Goal: Transaction & Acquisition: Download file/media

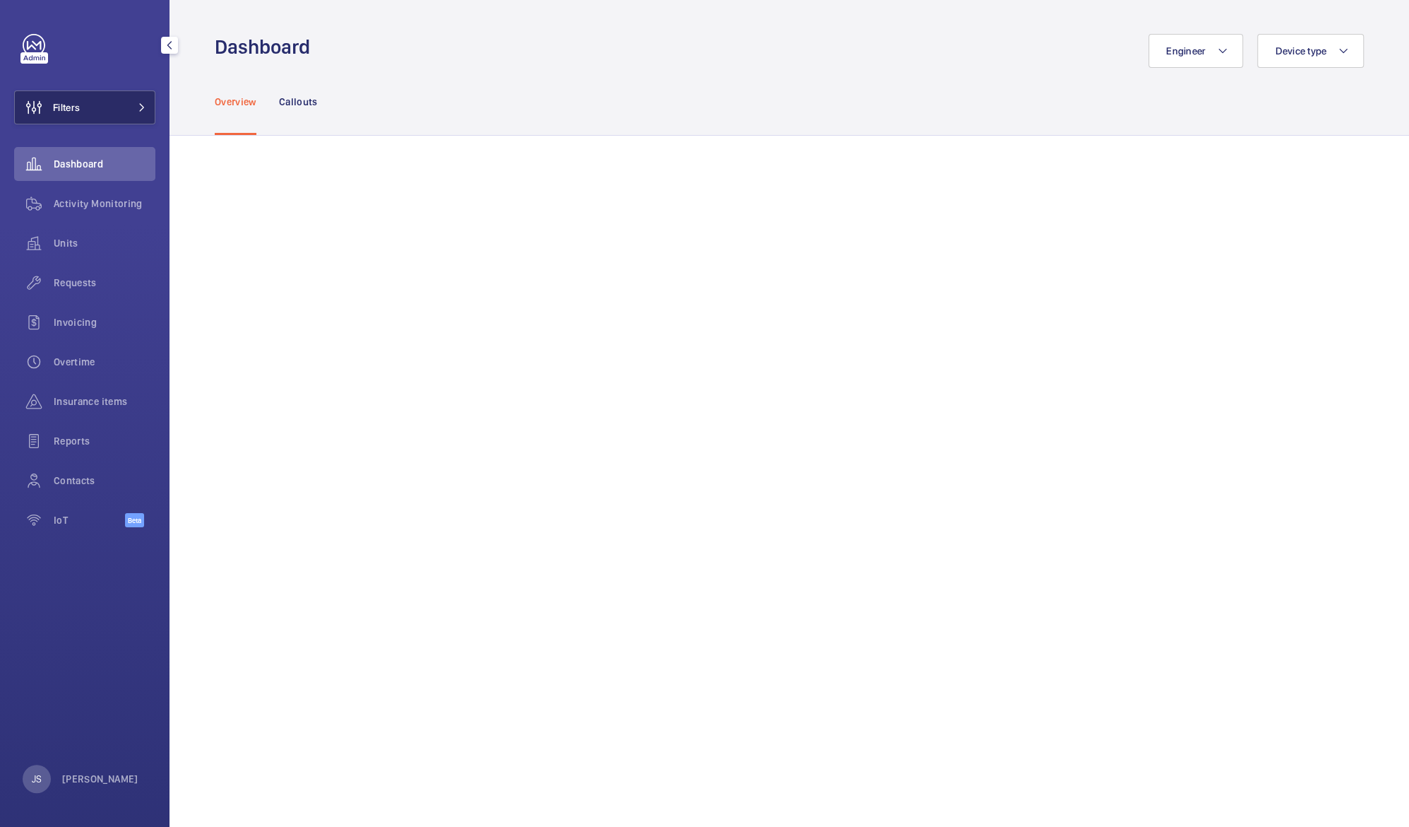
click at [77, 107] on span "Filters" at bounding box center [66, 107] width 27 height 14
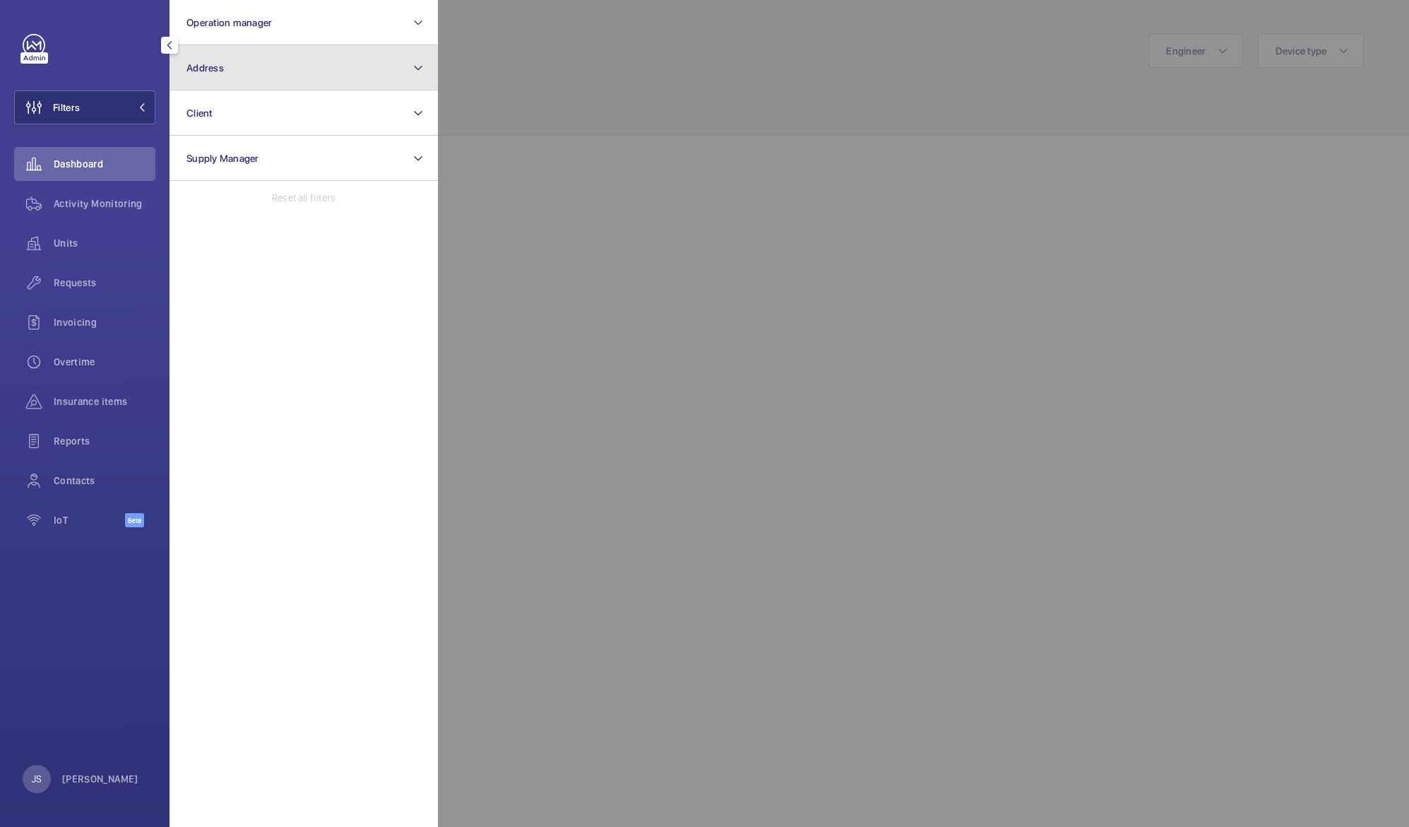
click at [208, 69] on span "Address" at bounding box center [204, 67] width 37 height 11
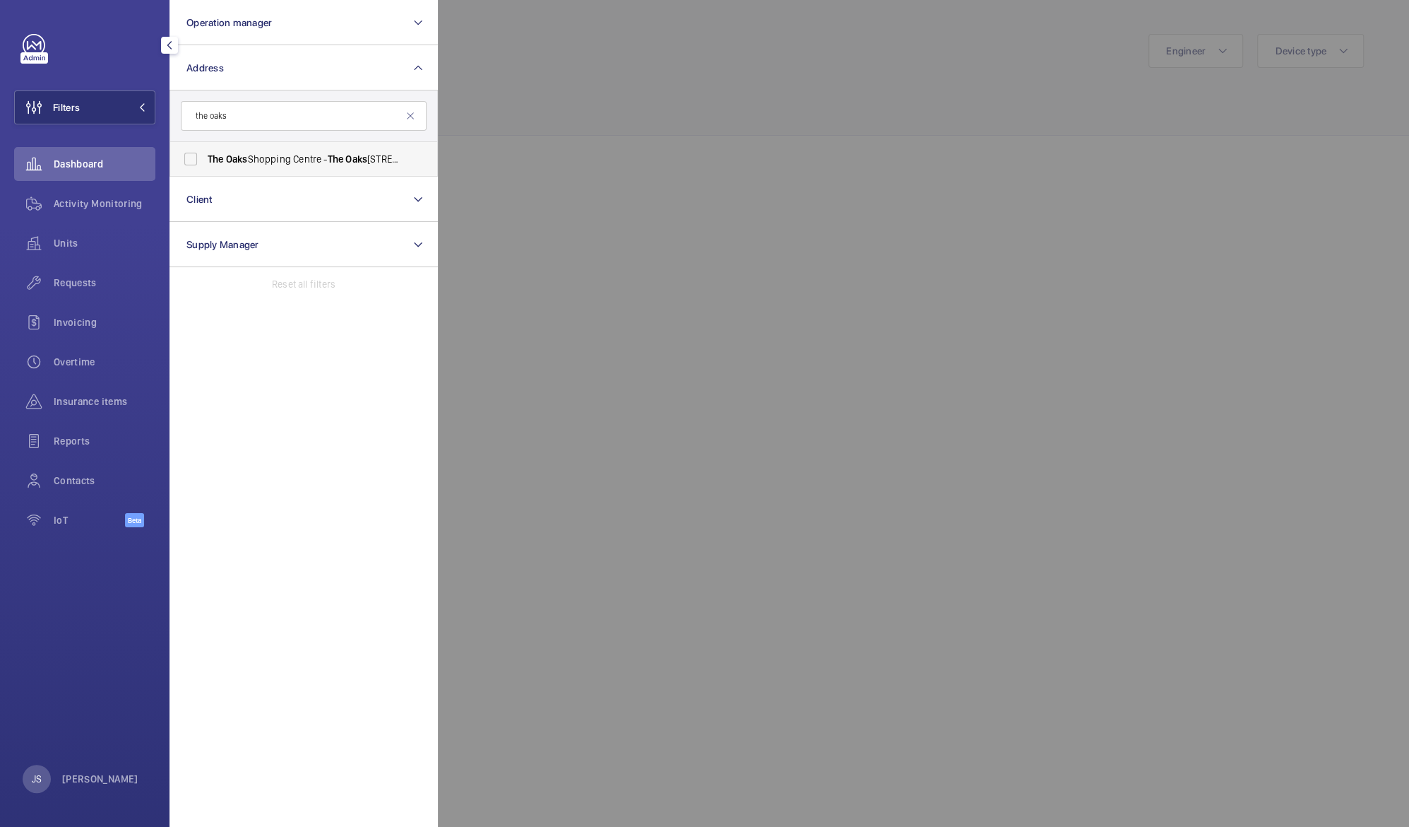
type input "the oaks"
click at [243, 158] on span "Oaks" at bounding box center [237, 158] width 22 height 11
click at [205, 158] on input "[GEOGRAPHIC_DATA] - [GEOGRAPHIC_DATA]" at bounding box center [191, 159] width 28 height 28
checkbox input "true"
click at [496, 89] on div at bounding box center [1142, 413] width 1409 height 827
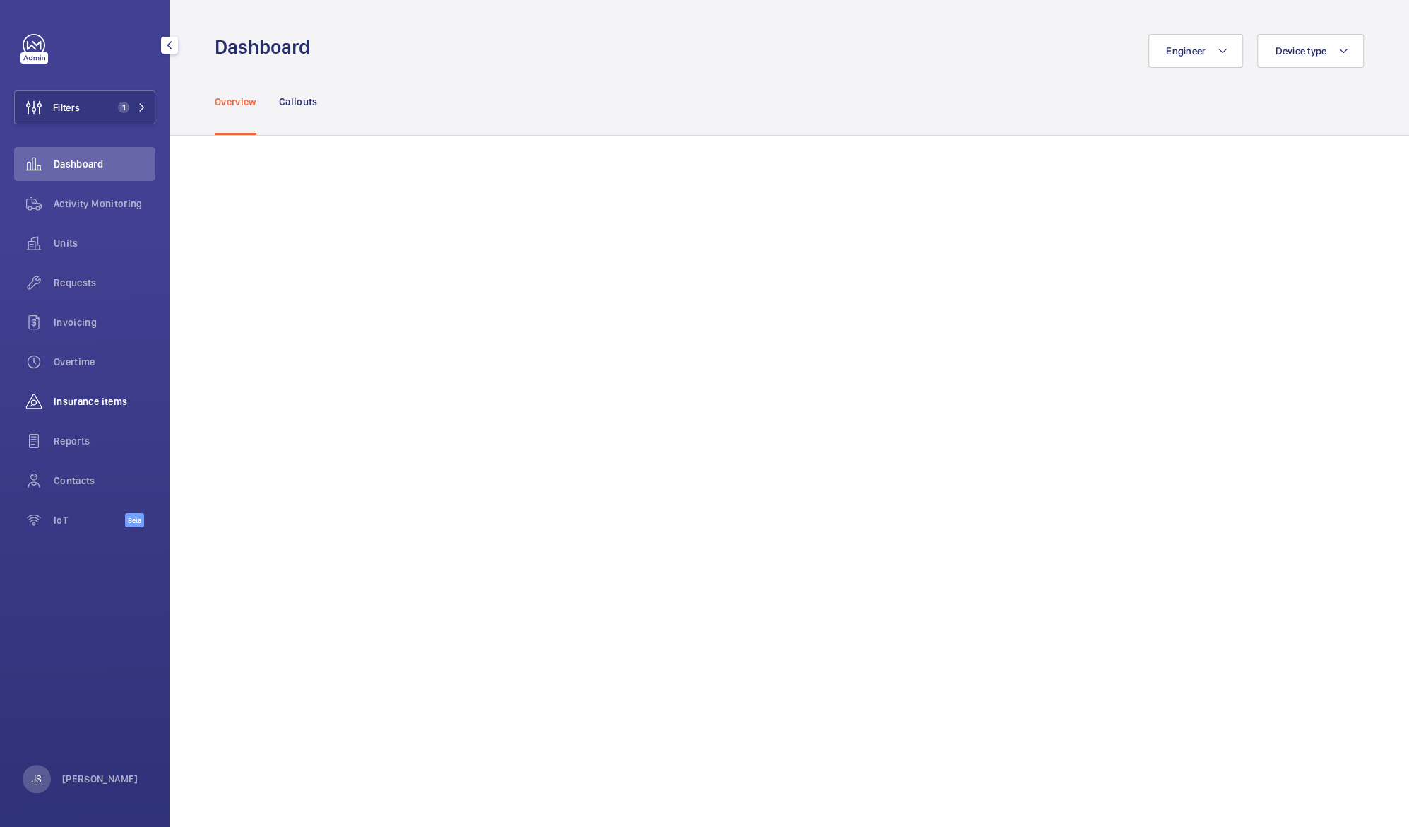
click at [90, 403] on span "Insurance items" at bounding box center [105, 401] width 102 height 14
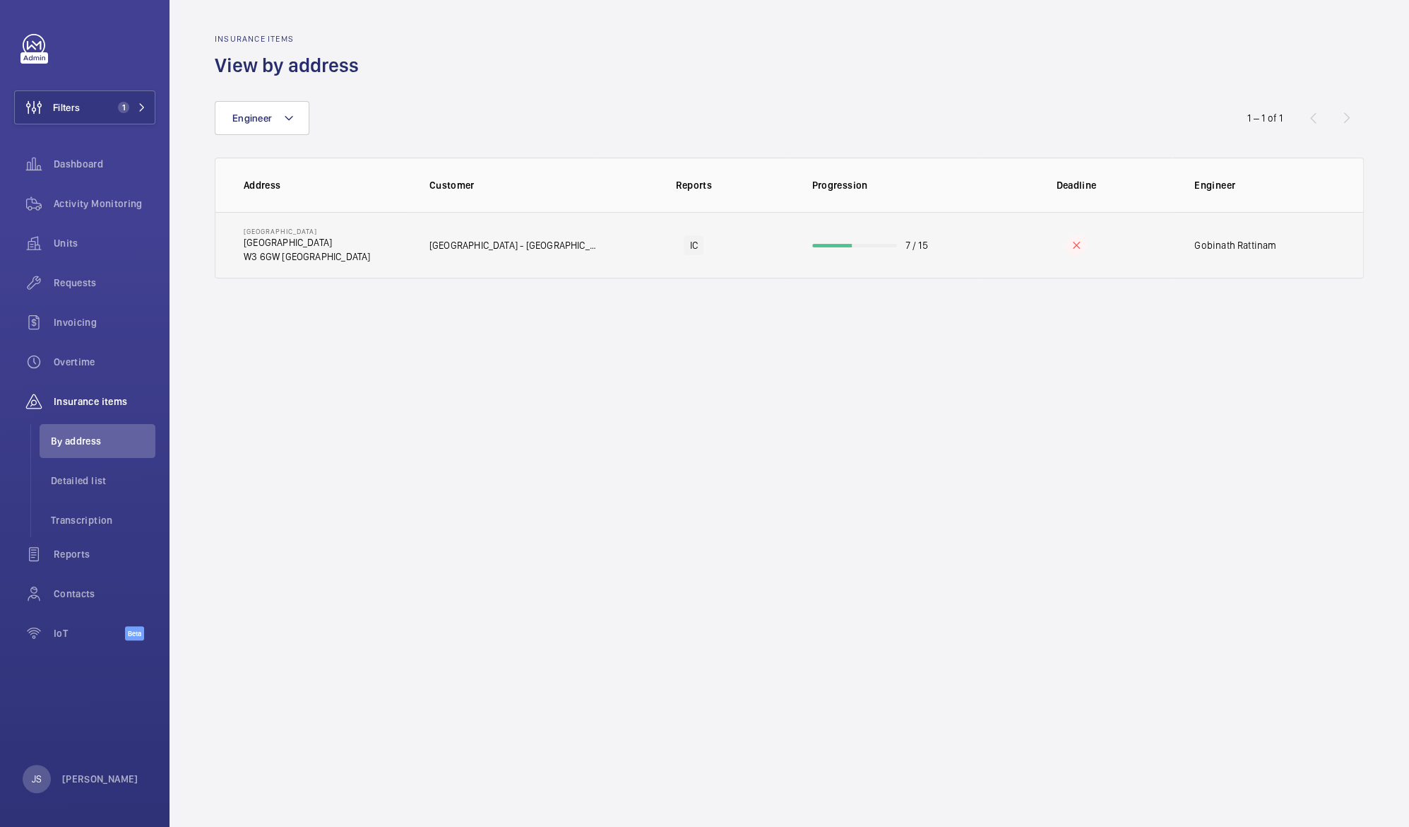
click at [266, 254] on p "W3 6GW [GEOGRAPHIC_DATA]" at bounding box center [307, 256] width 126 height 14
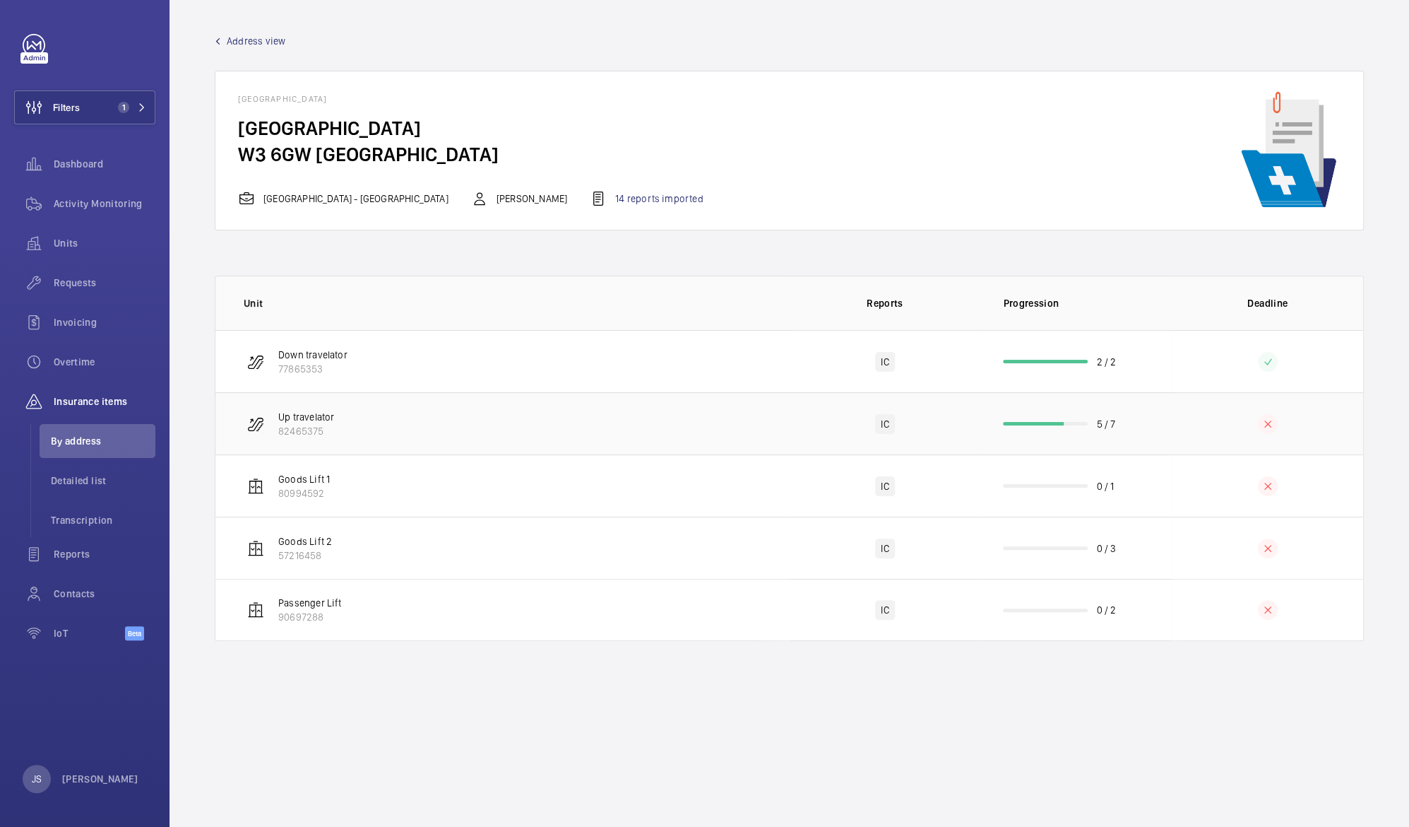
click at [290, 419] on p "Up travelator" at bounding box center [306, 417] width 56 height 14
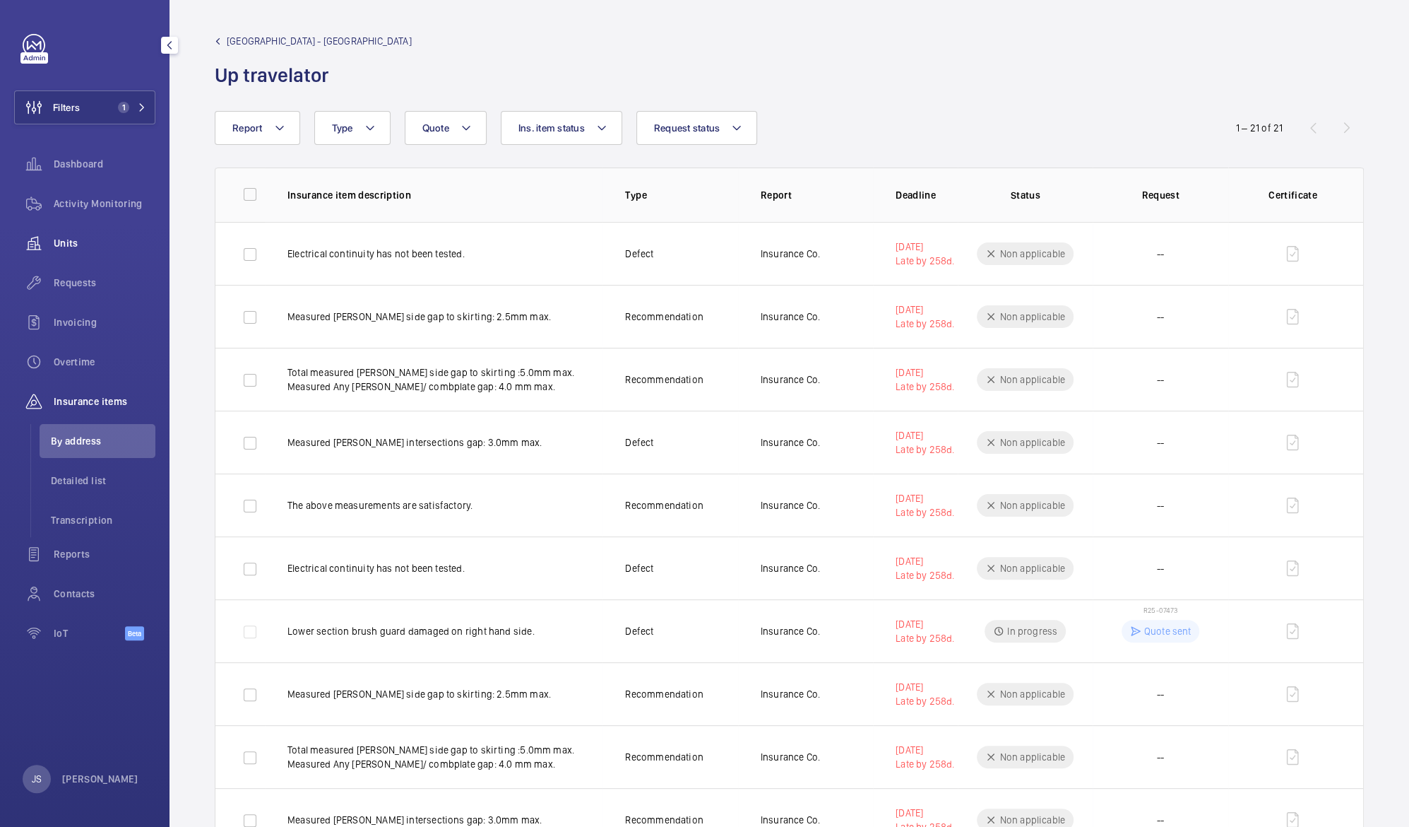
click at [62, 240] on span "Units" at bounding box center [105, 243] width 102 height 14
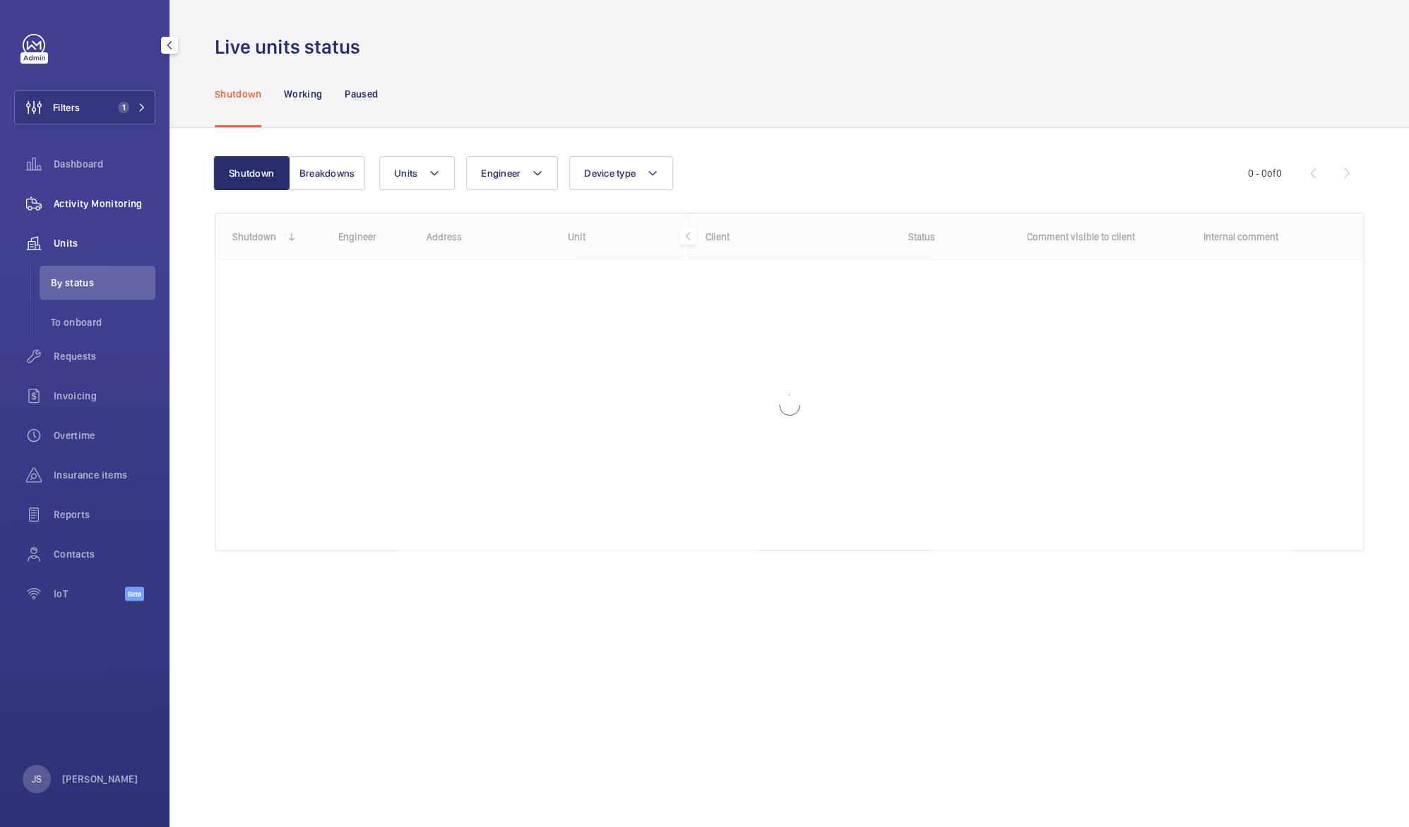
click at [76, 202] on span "Activity Monitoring" at bounding box center [105, 203] width 102 height 14
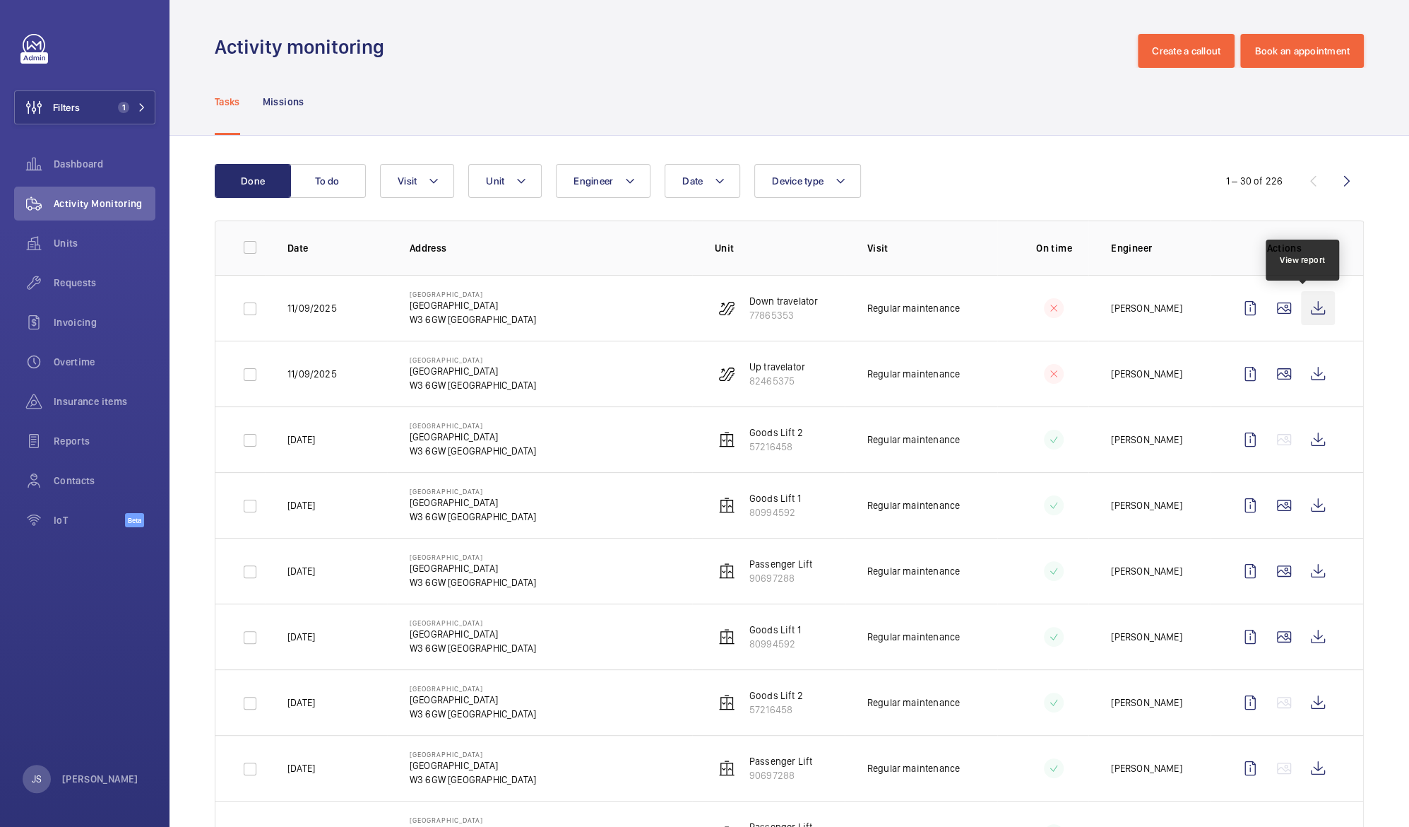
click at [1305, 303] on wm-front-icon-button at bounding box center [1318, 308] width 34 height 34
